Goal: Task Accomplishment & Management: Complete application form

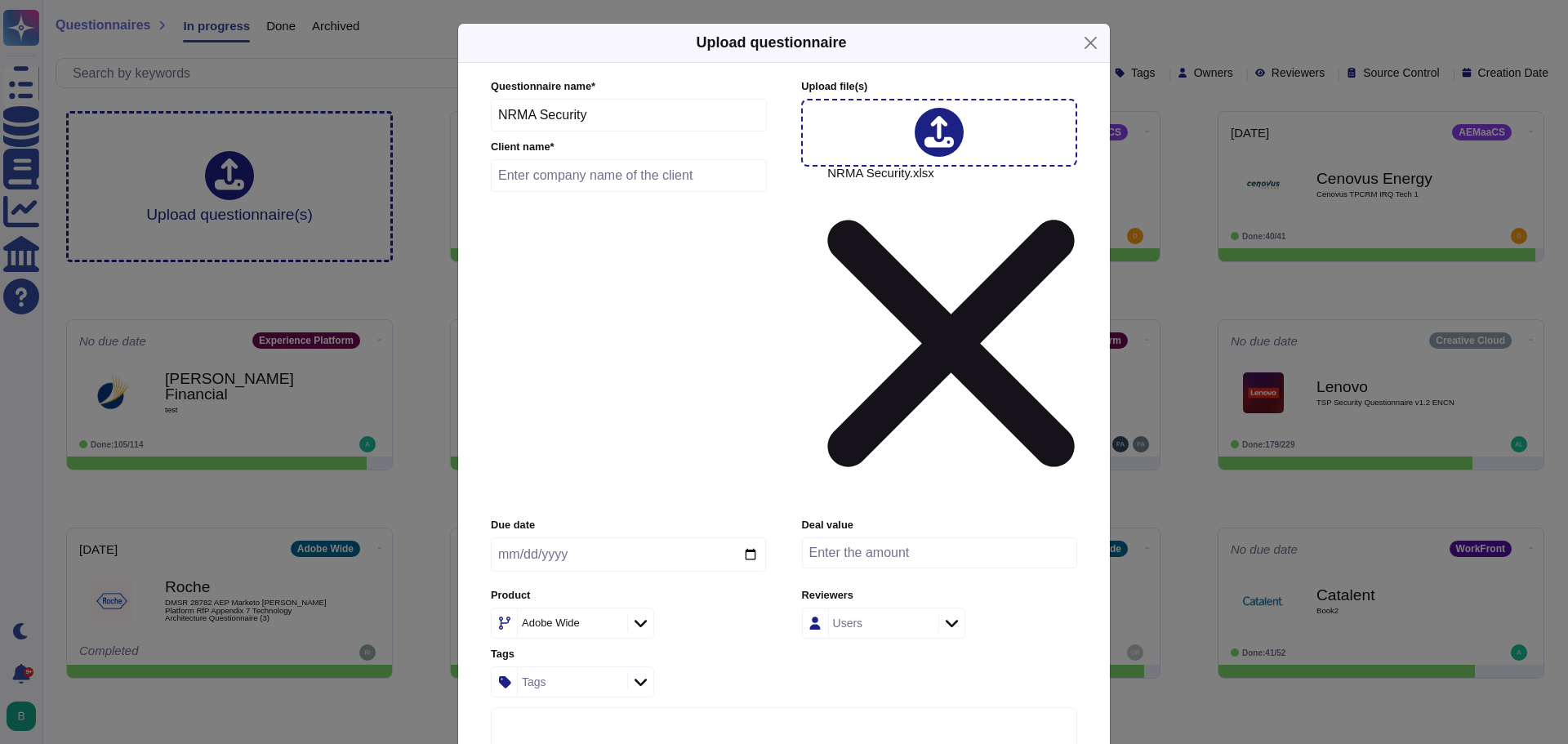
click at [547, 192] on input "text" at bounding box center [629, 176] width 276 height 33
type input "NRMA"
click at [750, 537] on input "date" at bounding box center [628, 555] width 275 height 35
type input "2025-09-12"
click at [611, 624] on icon at bounding box center [611, 624] width 0 height 0
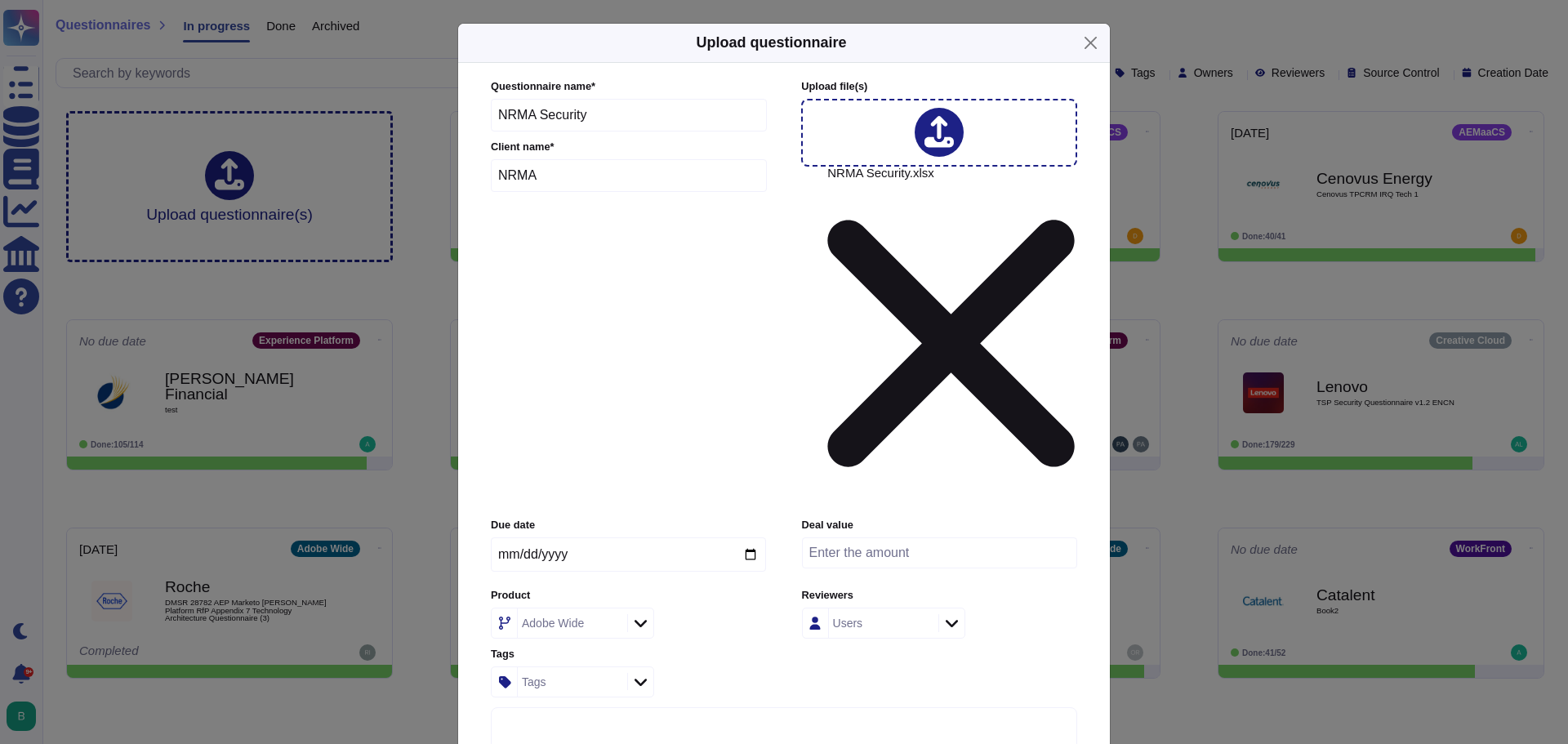
click at [637, 616] on icon at bounding box center [640, 623] width 12 height 16
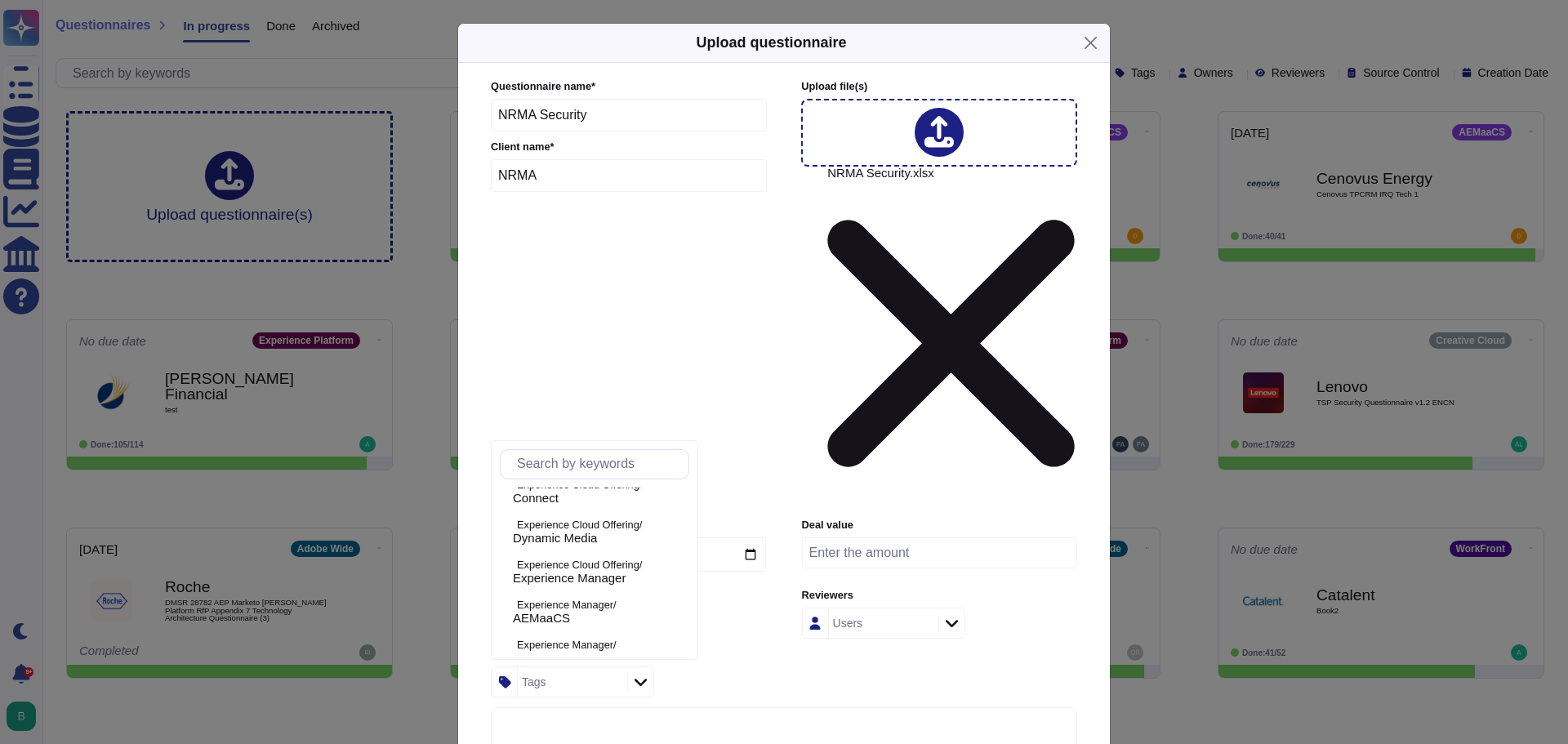
scroll to position [385, 0]
click at [595, 593] on p "Experience Manager/" at bounding box center [600, 594] width 166 height 10
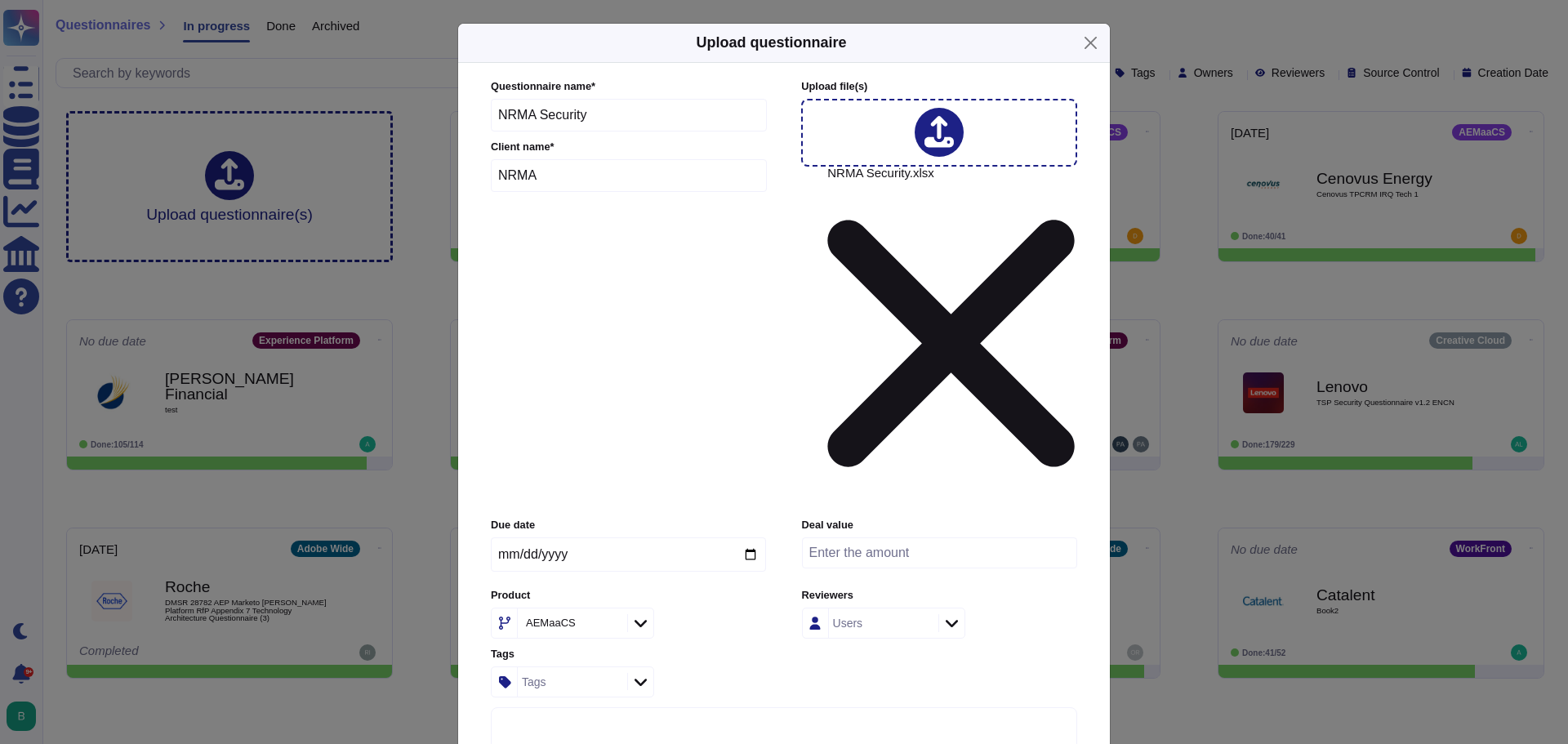
click at [720, 589] on div "Product AEMaaCS" at bounding box center [628, 614] width 275 height 50
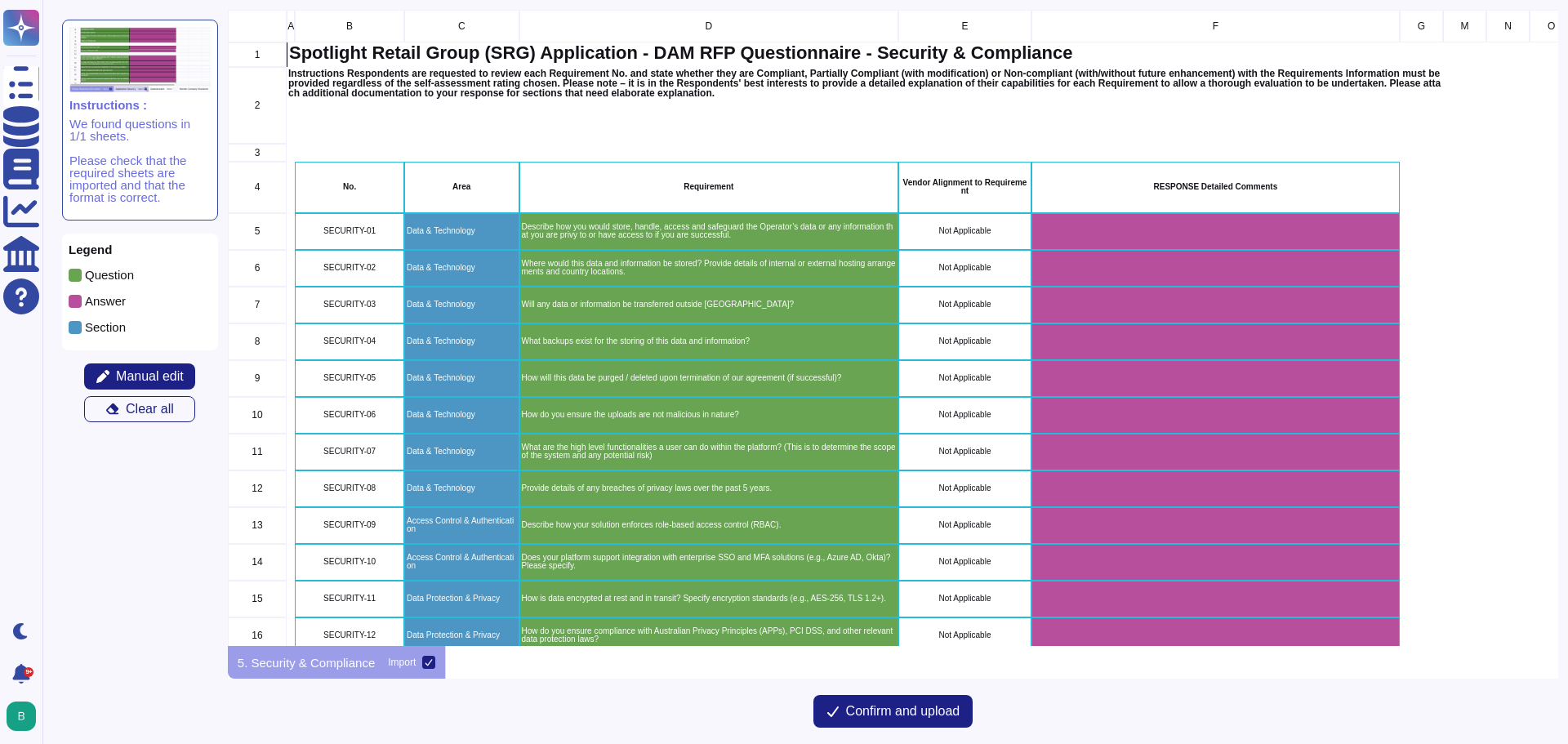
scroll to position [624, 1318]
click at [900, 709] on span "Confirm and upload" at bounding box center [903, 711] width 115 height 13
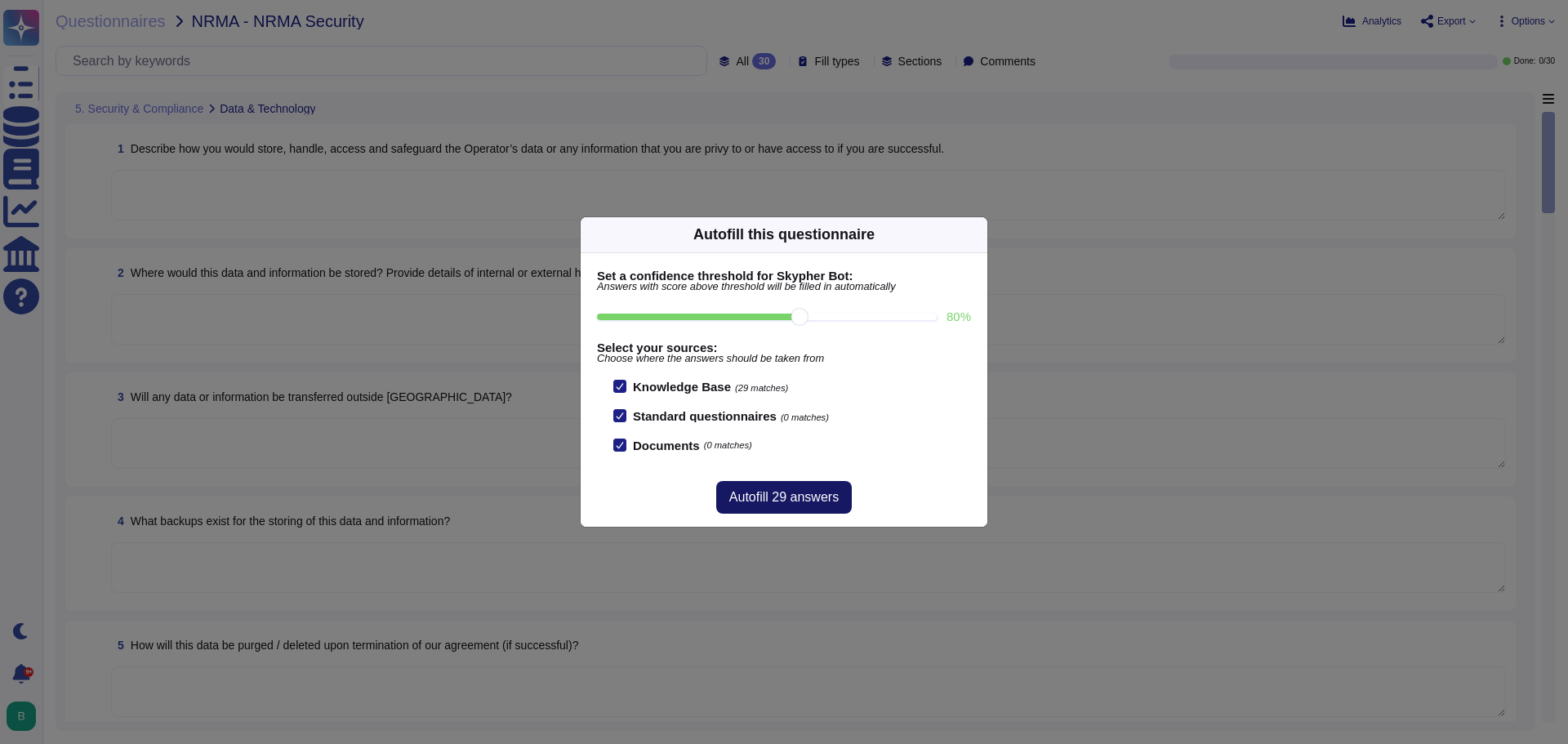
click at [791, 496] on span "Autofill 29 answers" at bounding box center [784, 497] width 109 height 13
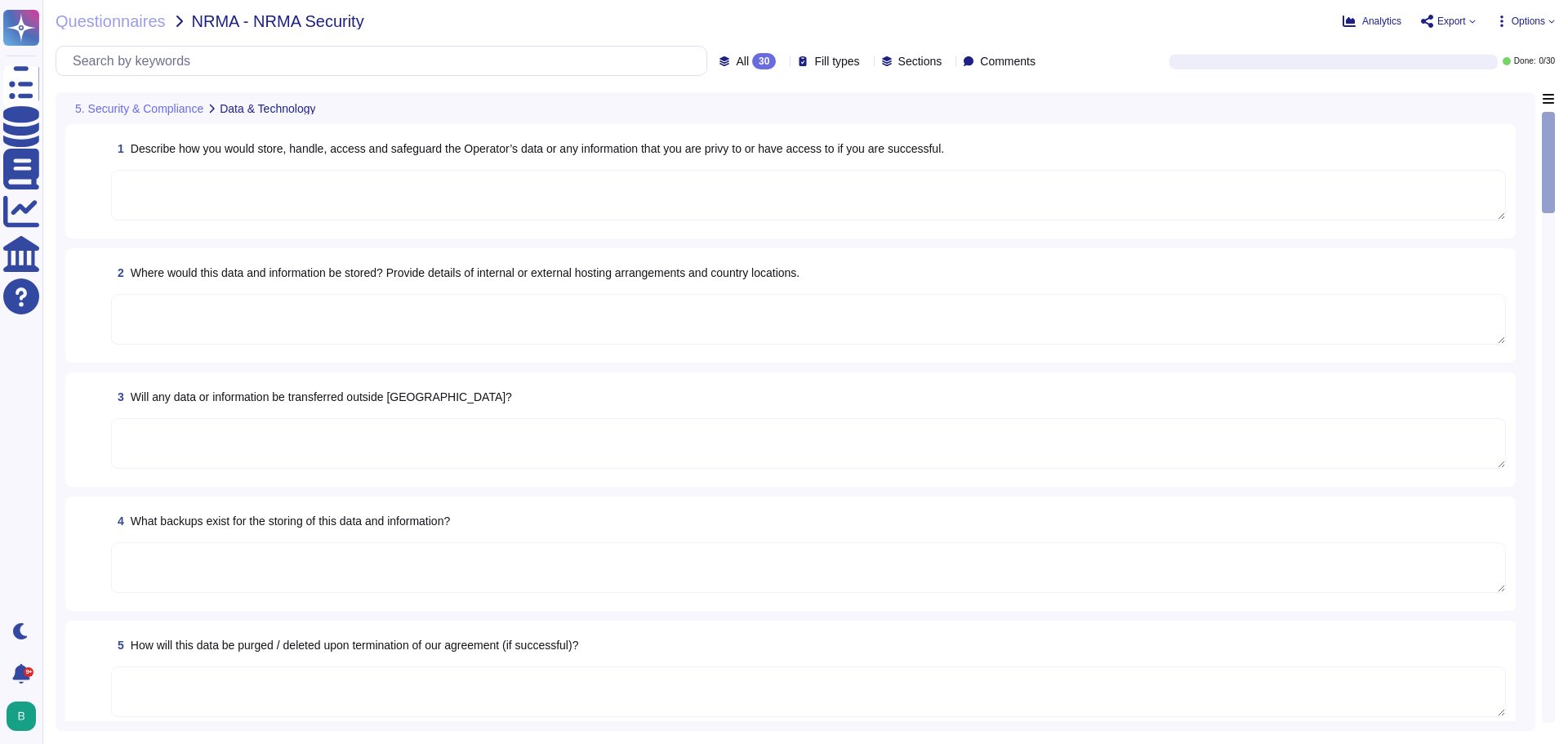
type textarea "To better protect our customers’ data from the physical layer up, we’ve impleme…"
type textarea "Unless the customer is outside of the AEM cloud hosting locations. AEM as a Clo…"
type textarea "As an international organization providing services to customers across the wor…"
type textarea "Under the control of the Cloud Infrastructure Provider in Cloud environments. D…"
type textarea "Customer Data will be maintained and/or deleted in accordance with the Agreemen…"
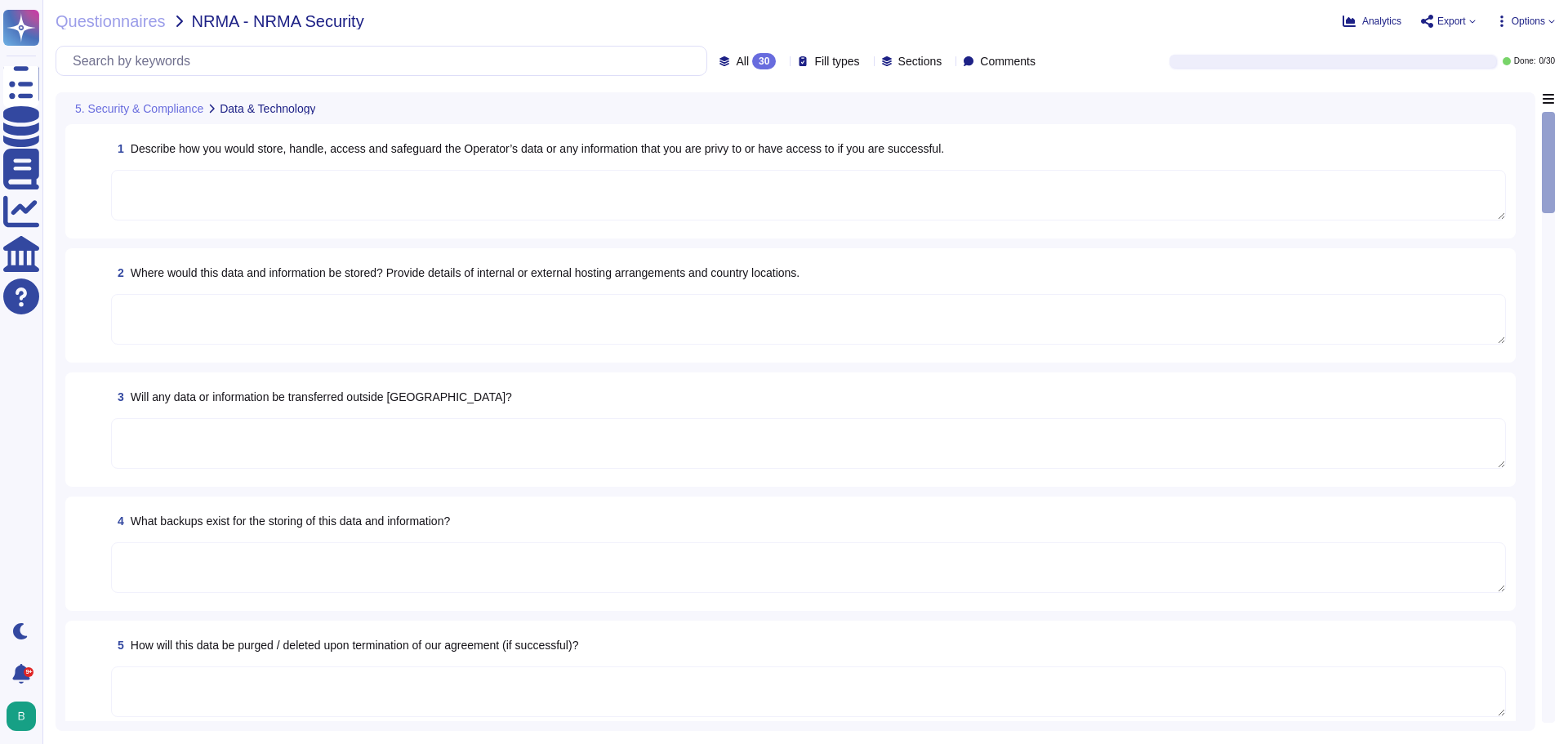
type textarea "Files are validated to ensure they have proper formats."
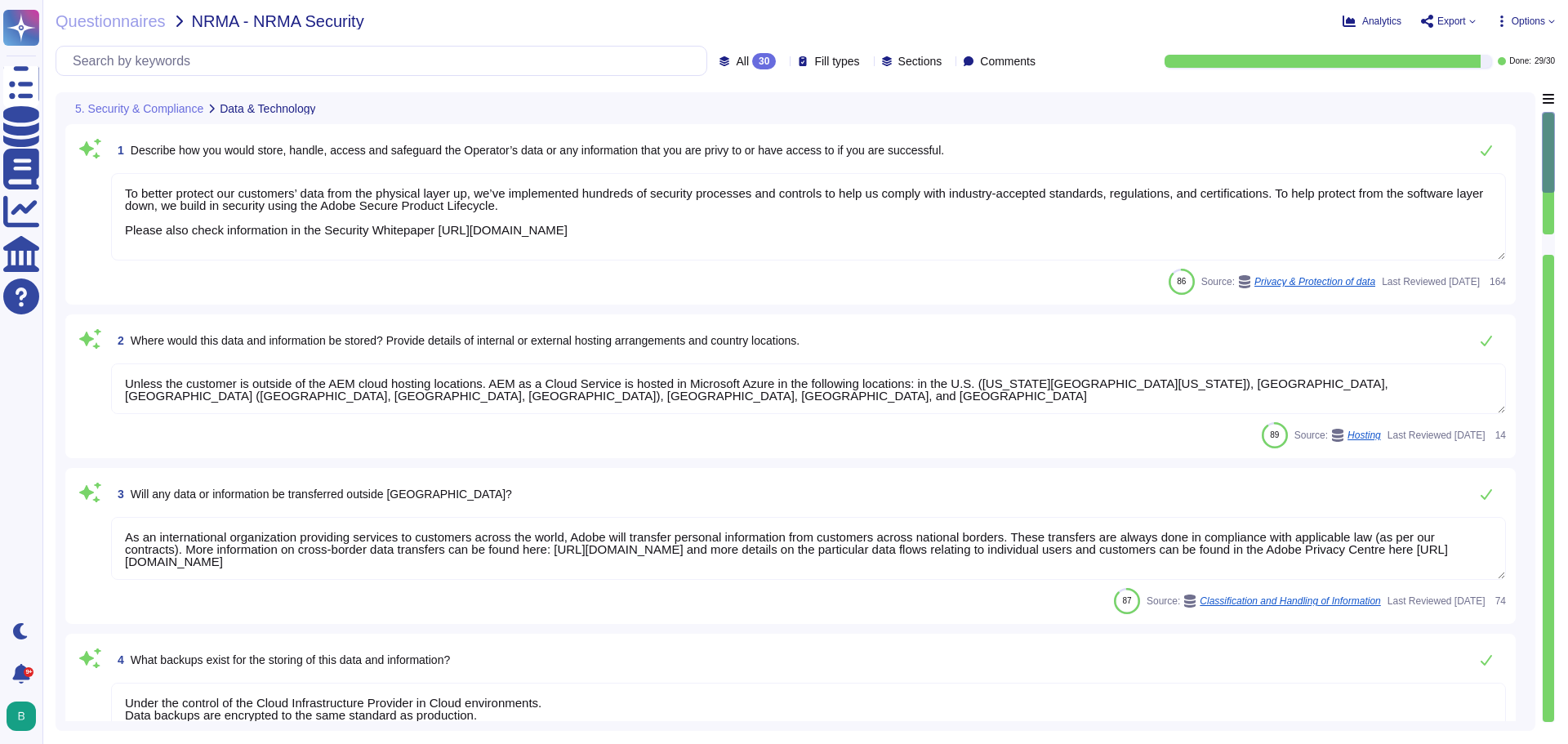
click at [1557, 247] on div "Questionnaires NRMA - NRMA Security Analytics Export Options All 30 Fill types …" at bounding box center [805, 372] width 1525 height 744
click at [1552, 247] on div at bounding box center [1548, 245] width 11 height 21
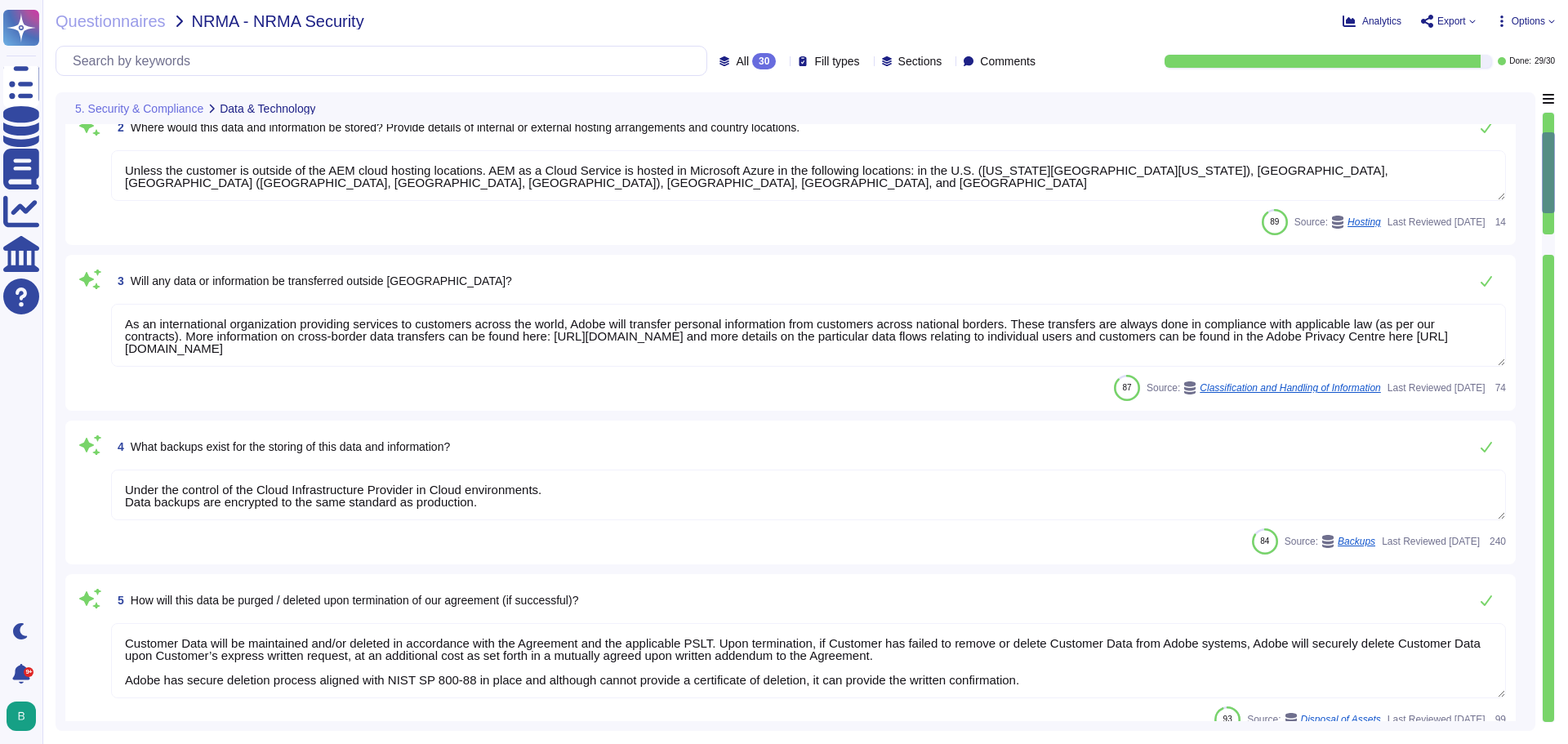
type textarea "There have been no losses or breaches experienced by Adobe in the last five yea…"
type textarea "Services and applications use IAM roles/profiles. Each application/service is o…"
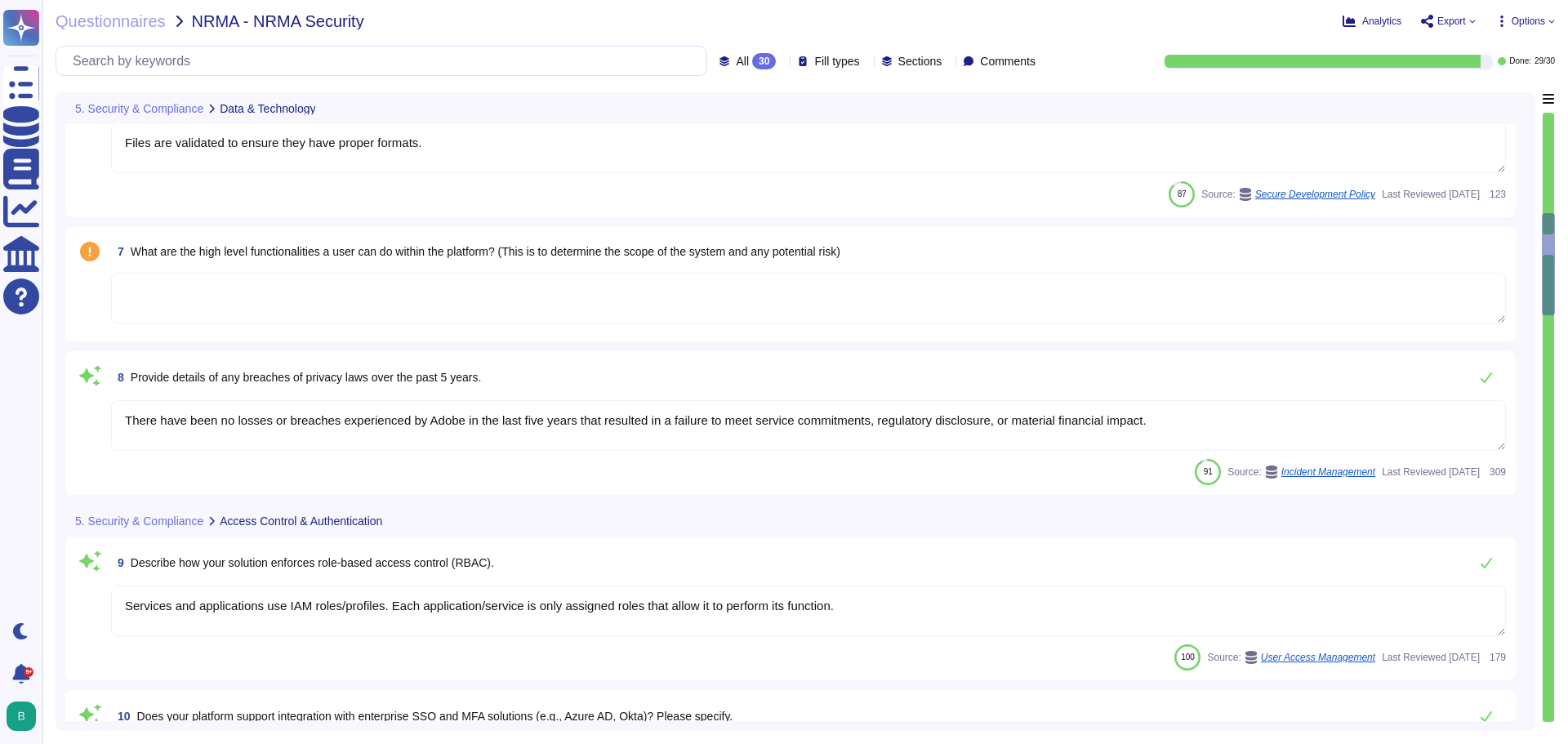
type textarea "Please see: https://helpx.adobe.com/enterprise/help/identity.html and https://h…"
type textarea "TLS 1.2 or greater."
type textarea "Since the implementation of GDPR, the Privacy Team has worked hard to continue …"
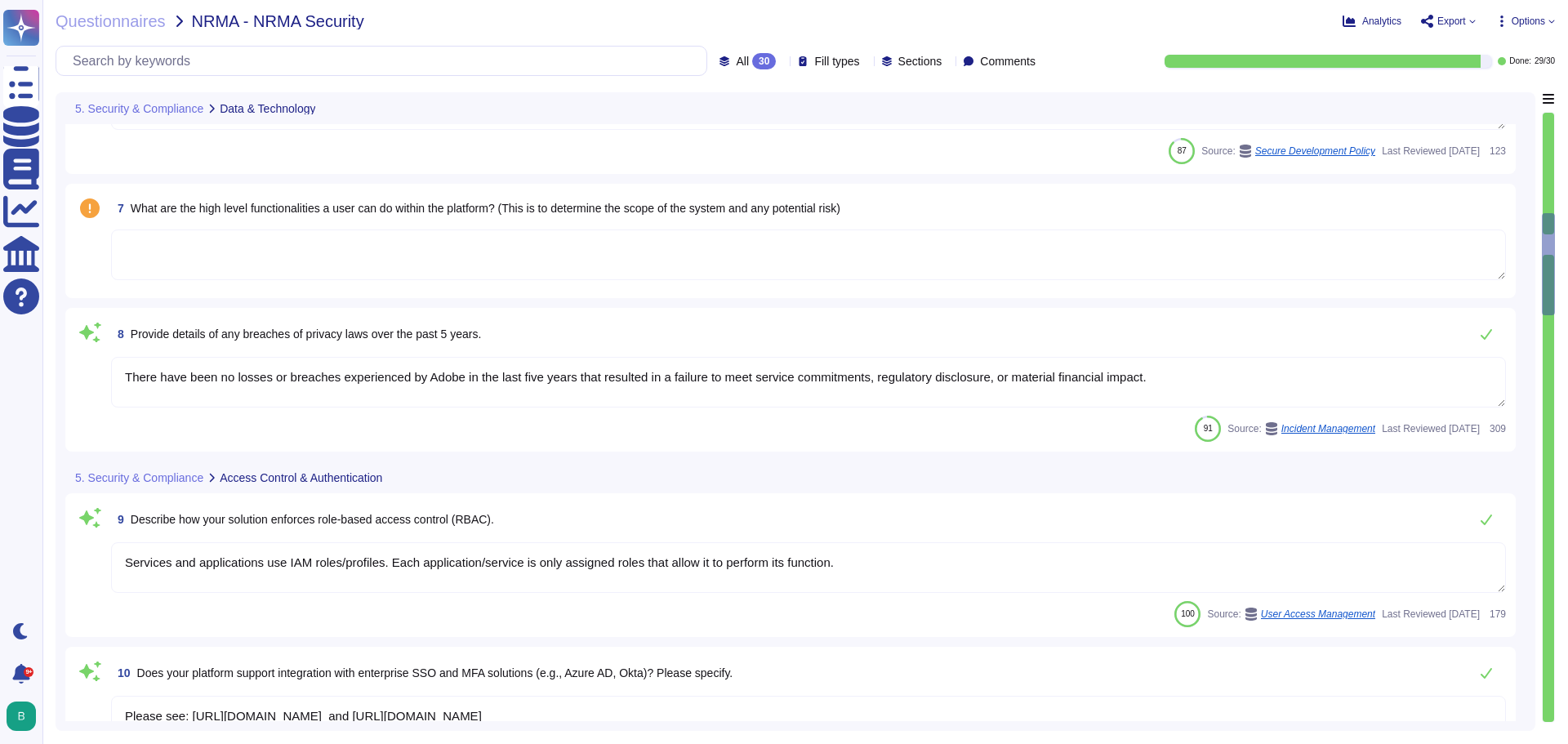
scroll to position [937, 0]
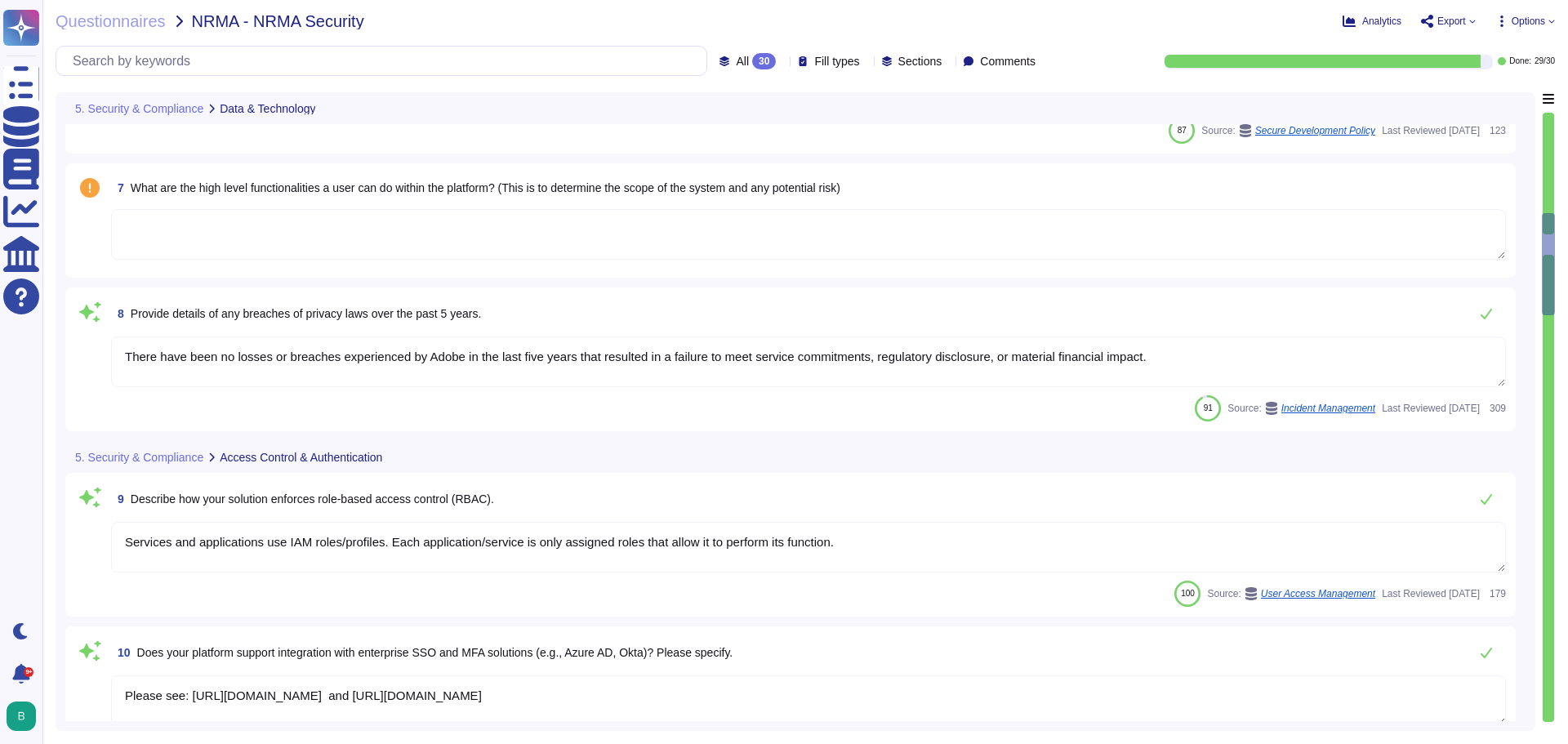
click at [449, 227] on textarea at bounding box center [809, 234] width 1395 height 50
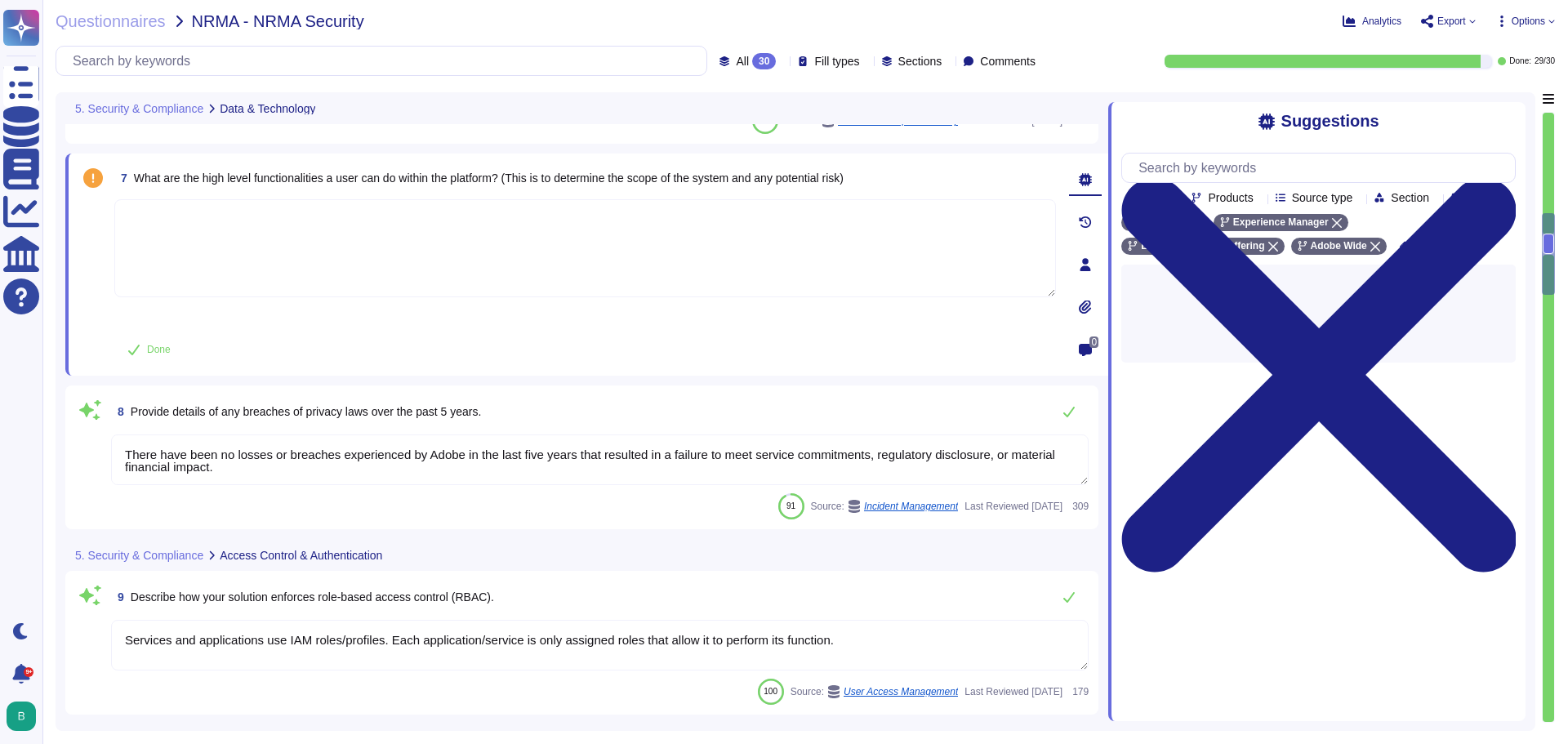
type textarea "Since the implementation of GDPR, the Privacy Team has worked hard to continue …"
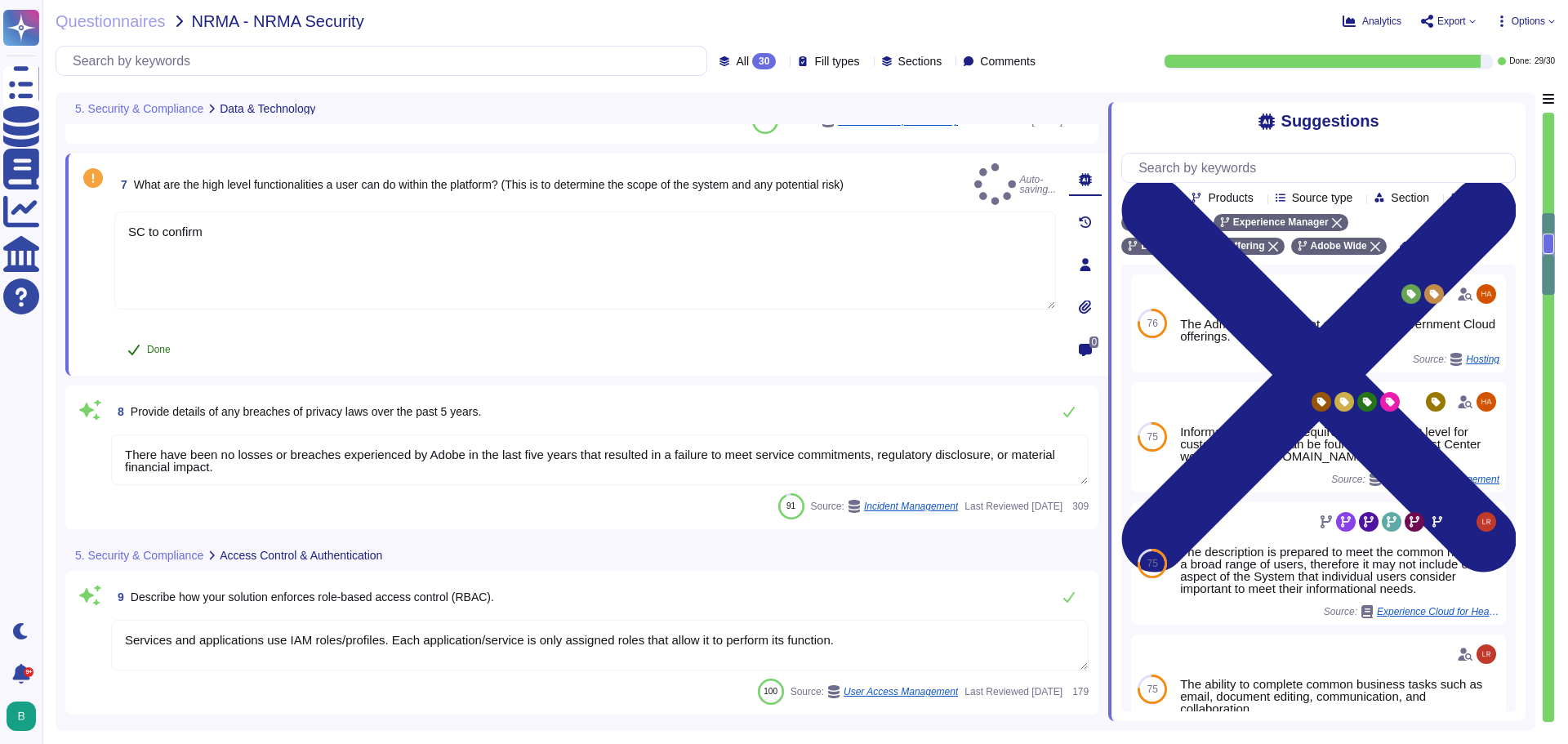
type textarea "SC to confirm"
click at [156, 349] on span "Done" at bounding box center [158, 349] width 23 height 10
click at [1460, 17] on span "Export" at bounding box center [1451, 21] width 29 height 10
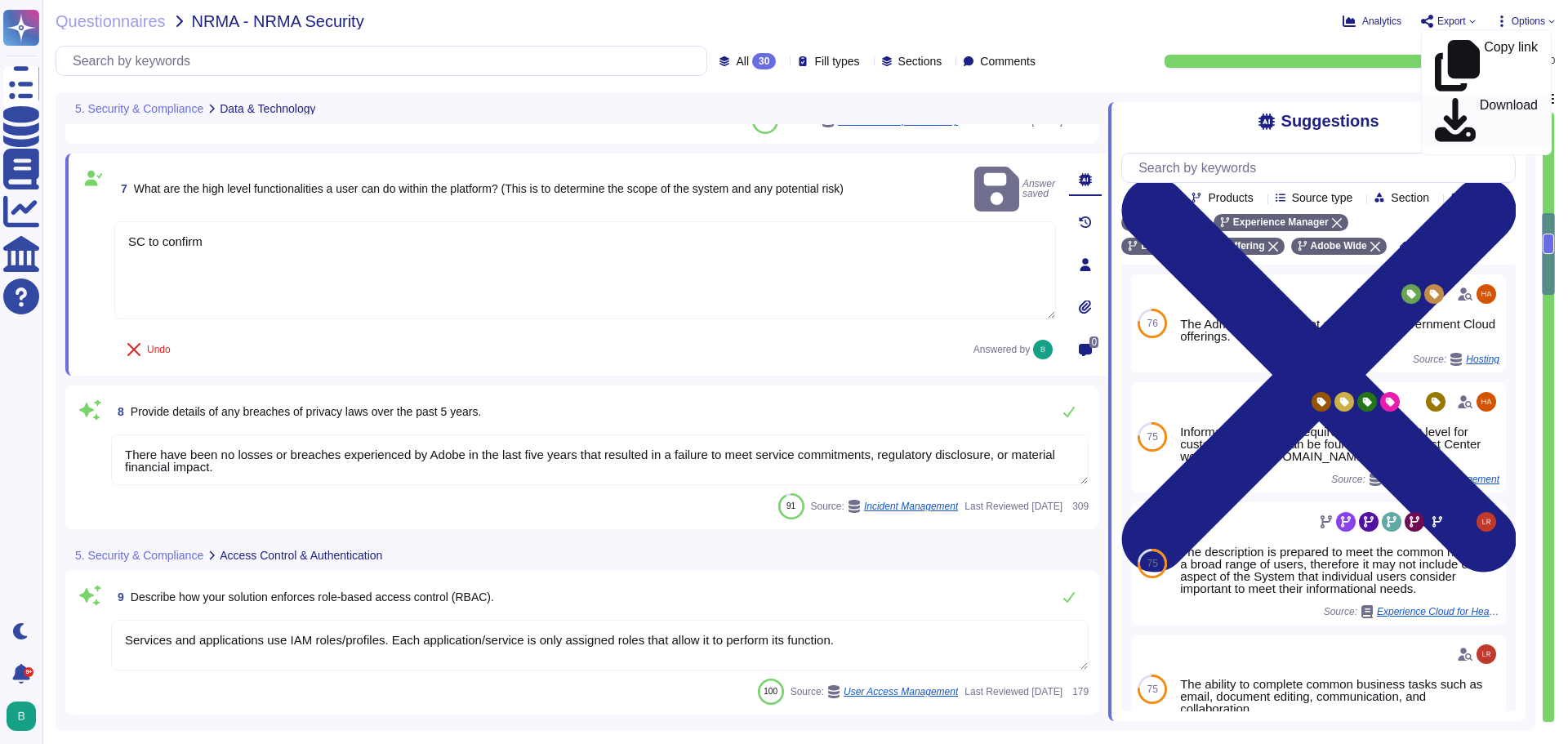
click at [1479, 99] on p "Download" at bounding box center [1508, 122] width 58 height 46
